Goal: Transaction & Acquisition: Purchase product/service

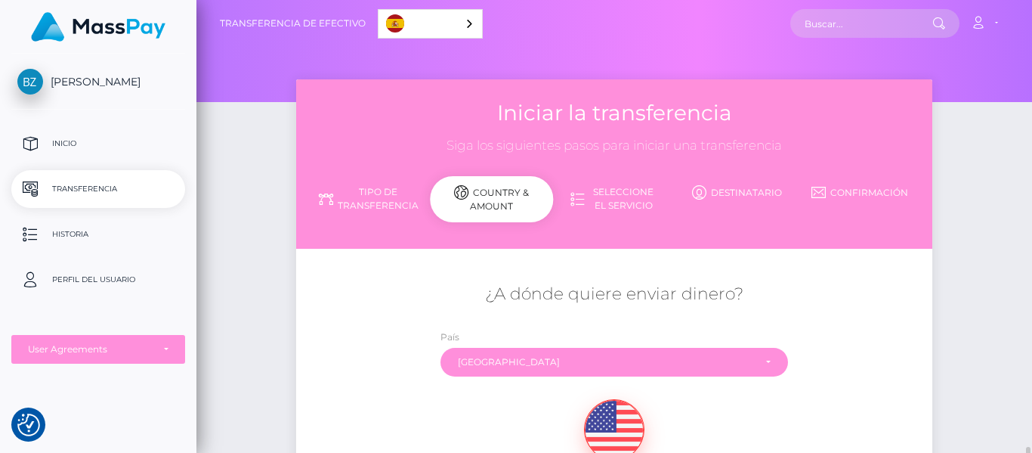
scroll to position [275, 0]
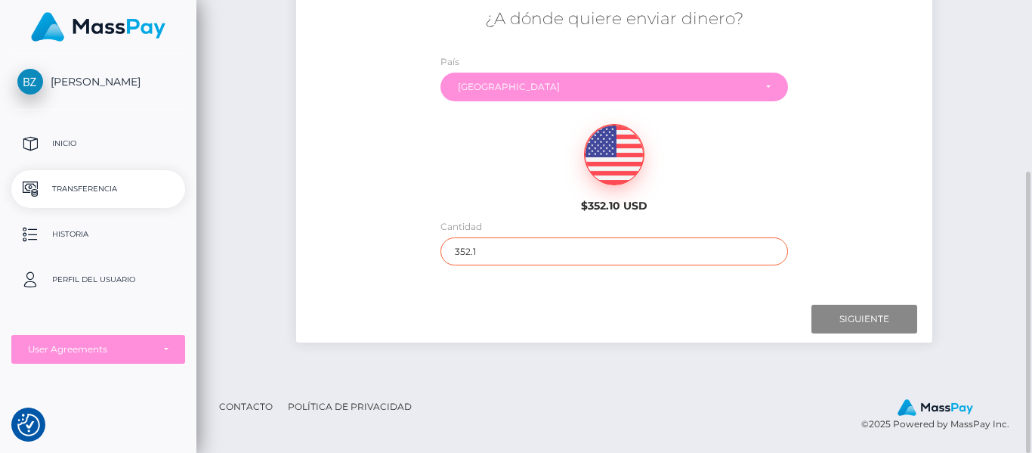
click at [490, 247] on input "352.1" at bounding box center [615, 251] width 348 height 28
type input "3"
type input "100.00"
click at [846, 322] on input "Siguiente" at bounding box center [865, 319] width 106 height 29
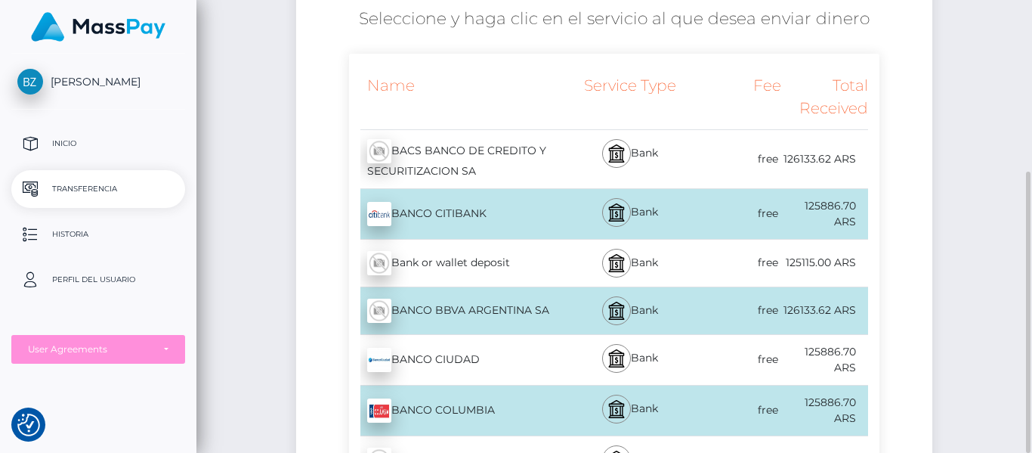
click at [554, 264] on div "Bank or wallet deposit - ARS" at bounding box center [457, 263] width 216 height 42
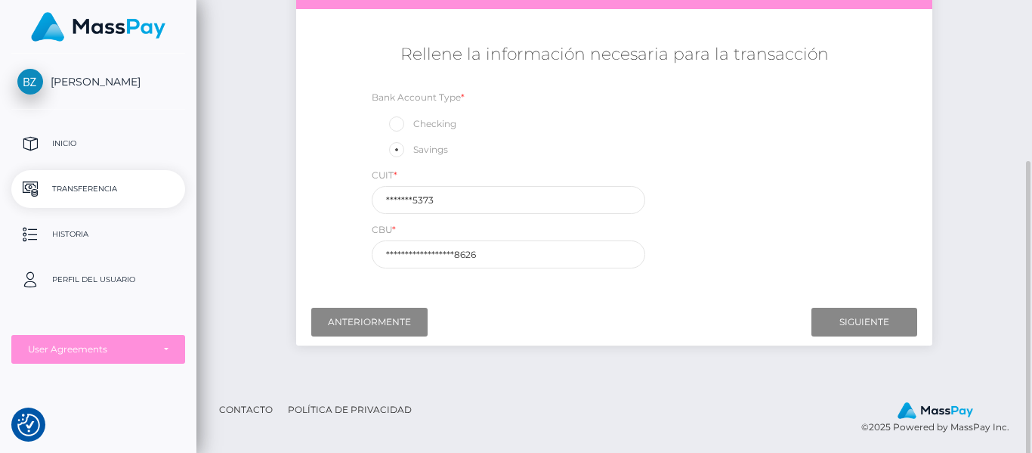
scroll to position [243, 0]
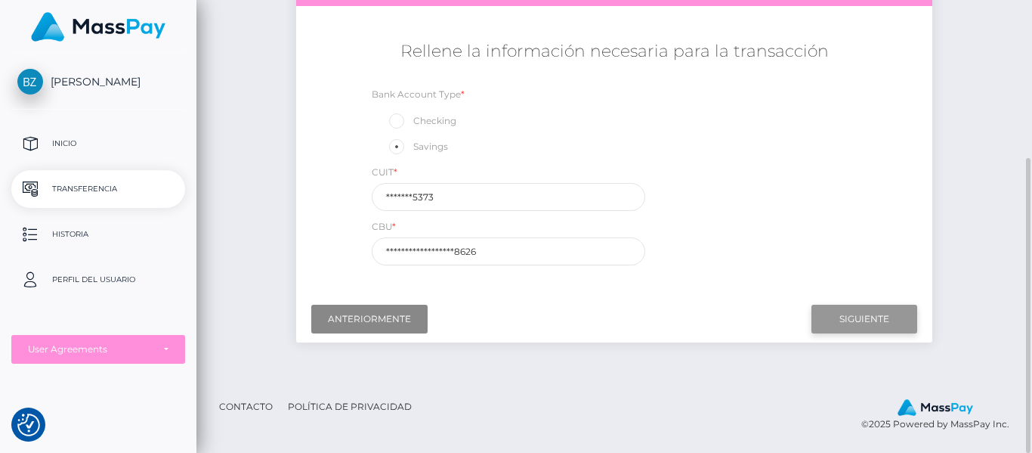
click at [833, 327] on input "Siguiente" at bounding box center [865, 319] width 106 height 29
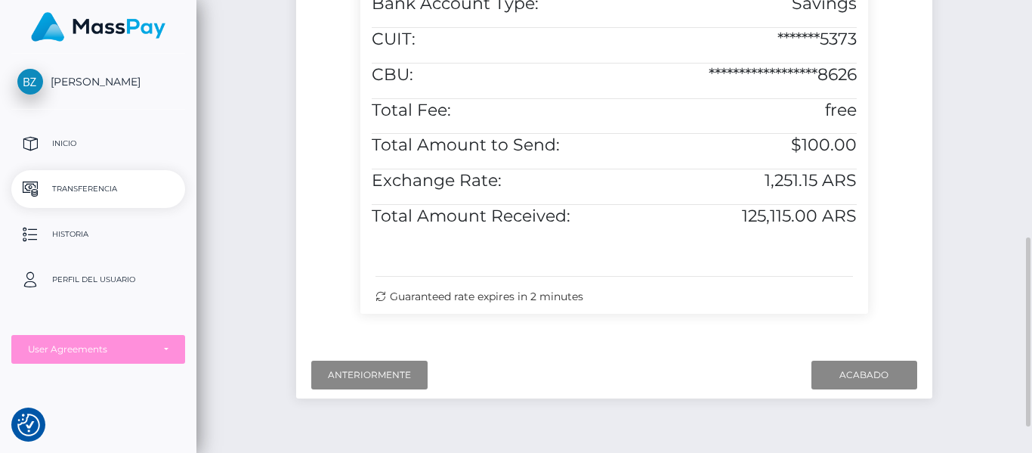
scroll to position [565, 0]
click at [850, 379] on input "Acabado" at bounding box center [865, 373] width 106 height 29
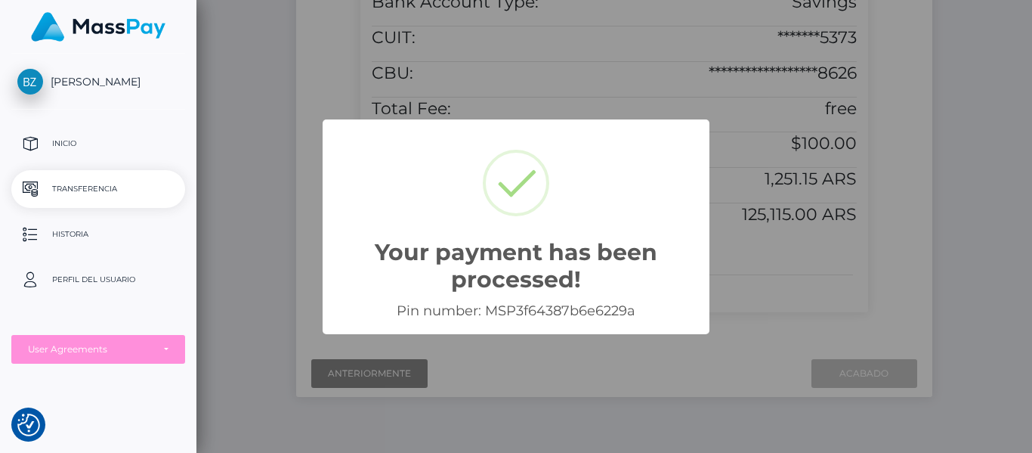
click at [778, 298] on div "Your payment has been processed! × Pin number: MSP3f64387b6e6229a OK Cancel" at bounding box center [516, 226] width 1032 height 453
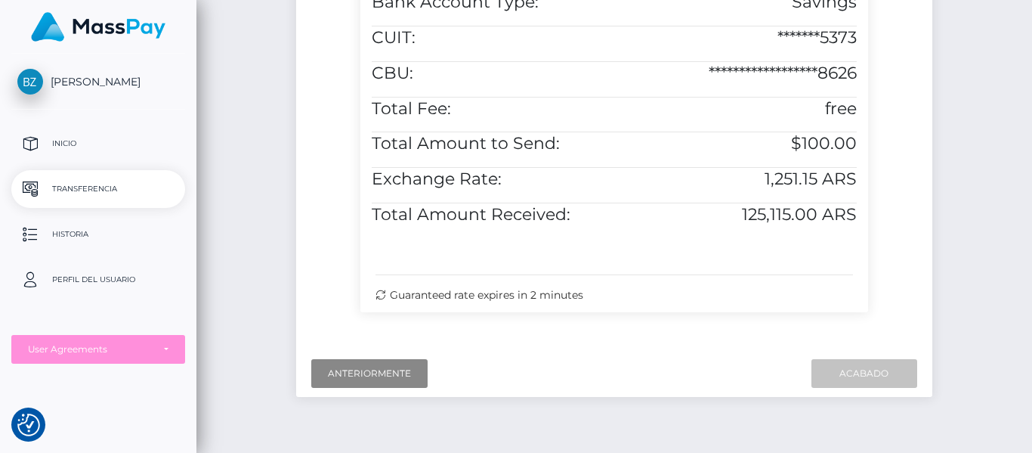
scroll to position [491, 0]
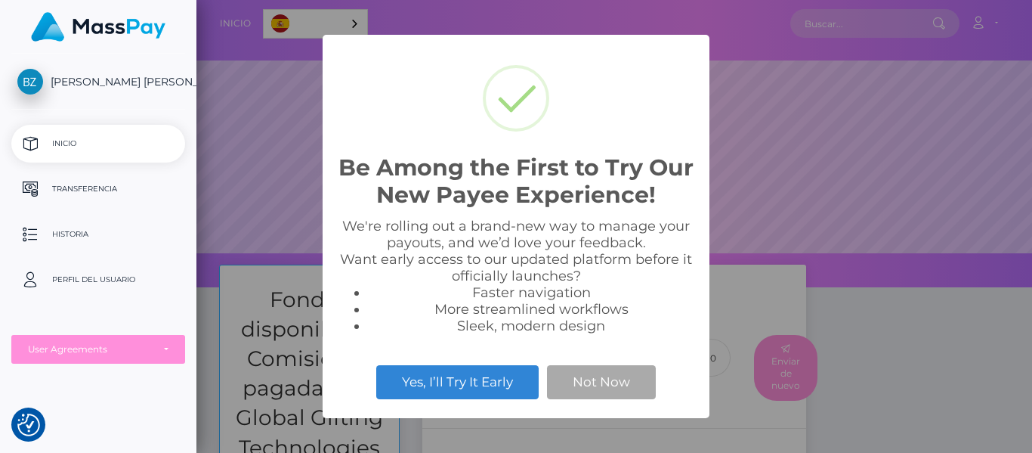
scroll to position [287, 836]
click at [620, 386] on button "Not Now" at bounding box center [601, 381] width 109 height 33
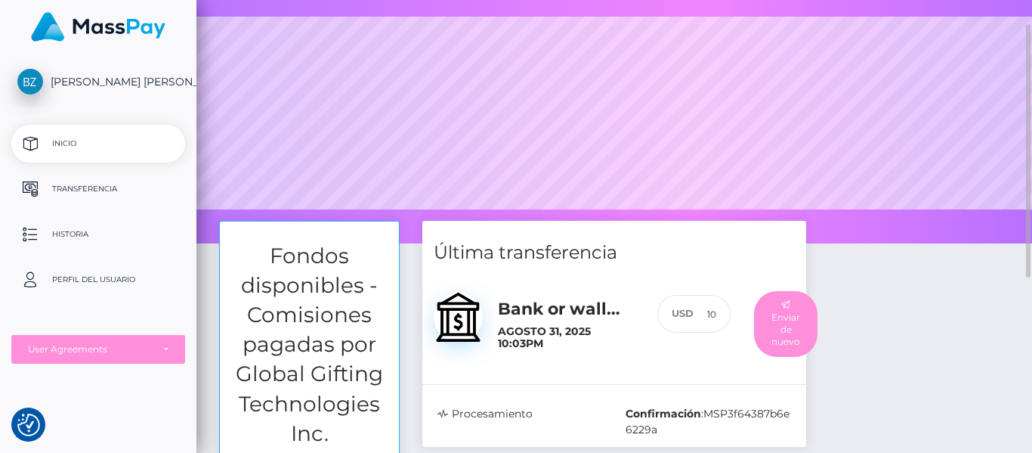
scroll to position [0, 0]
